Goal: Transaction & Acquisition: Obtain resource

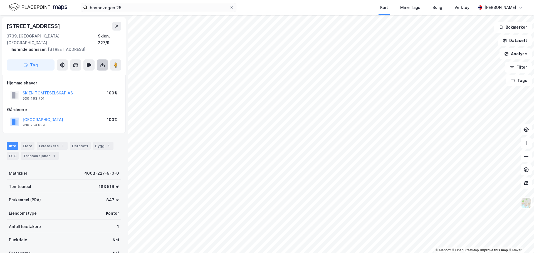
click at [101, 62] on icon at bounding box center [102, 65] width 6 height 6
click at [77, 74] on div "Last ned grunnbok" at bounding box center [75, 76] width 32 height 4
click at [99, 59] on button at bounding box center [102, 64] width 11 height 11
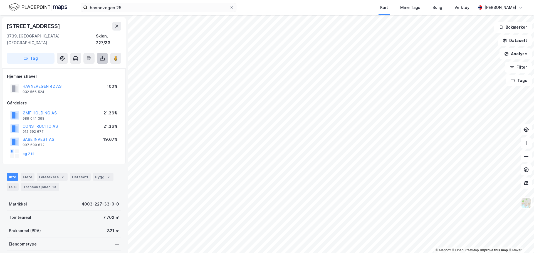
click at [103, 56] on icon at bounding box center [102, 59] width 6 height 6
click at [88, 67] on div "Last ned grunnbok" at bounding box center [75, 69] width 32 height 4
